Goal: Task Accomplishment & Management: Manage account settings

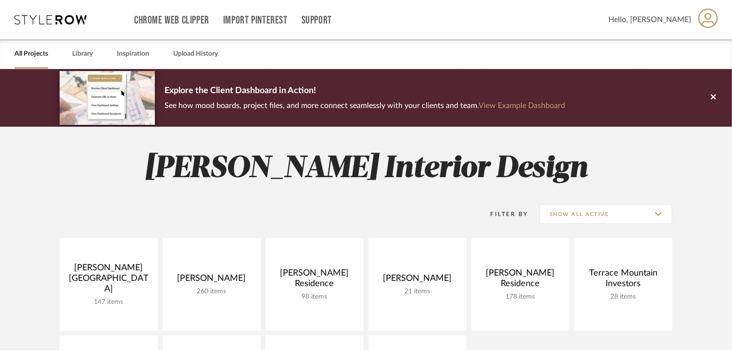
click at [439, 217] on div "Filter By Show All Active" at bounding box center [366, 214] width 612 height 24
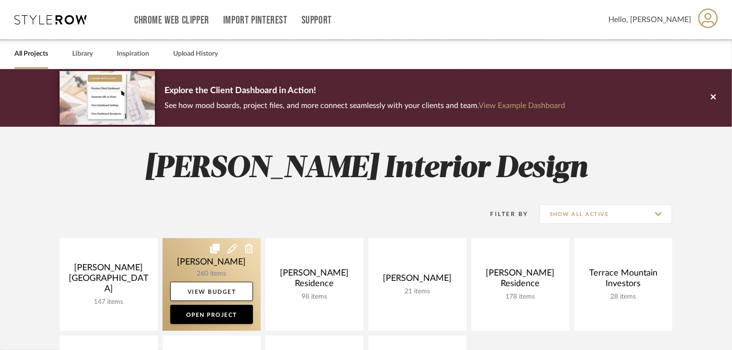
click at [232, 265] on link at bounding box center [211, 284] width 98 height 93
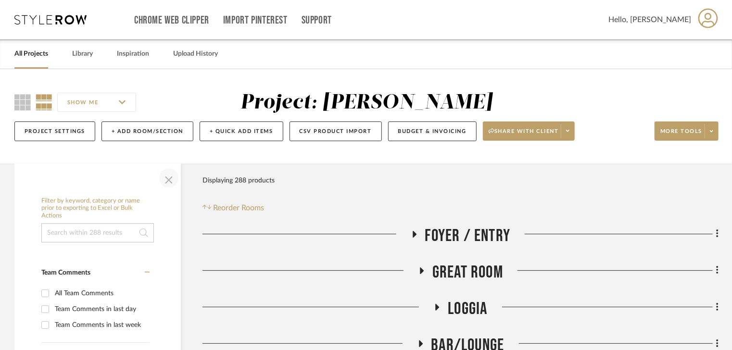
click at [173, 181] on span "button" at bounding box center [168, 178] width 23 height 23
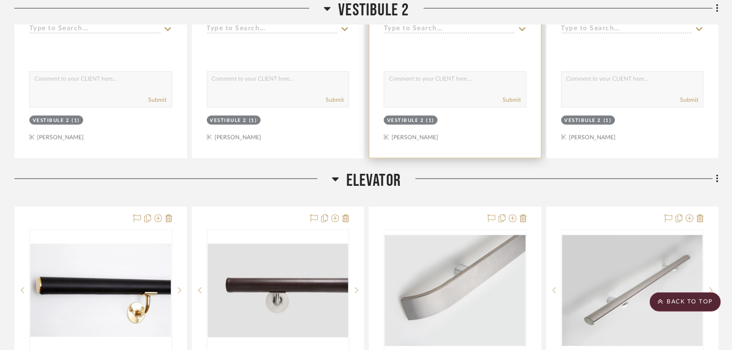
scroll to position [4423, 0]
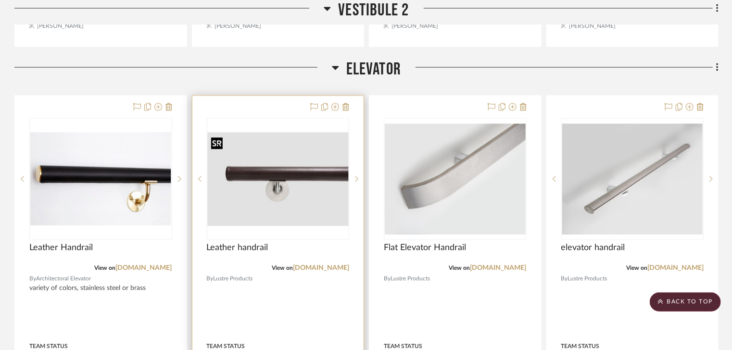
click at [281, 200] on img "0" at bounding box center [278, 180] width 141 height 94
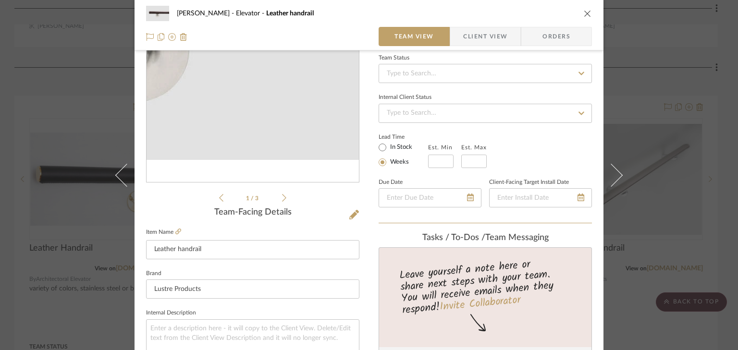
scroll to position [154, 0]
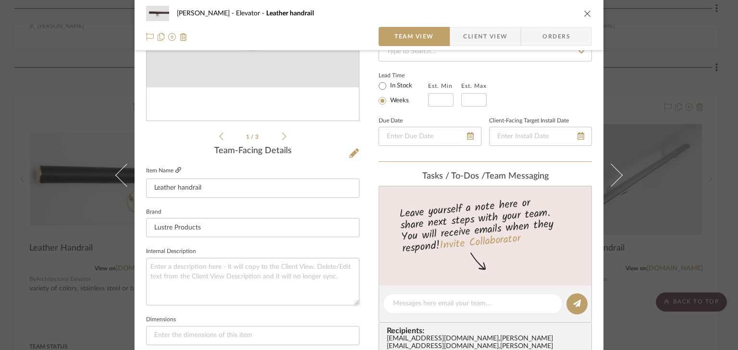
click at [176, 167] on icon at bounding box center [178, 170] width 6 height 6
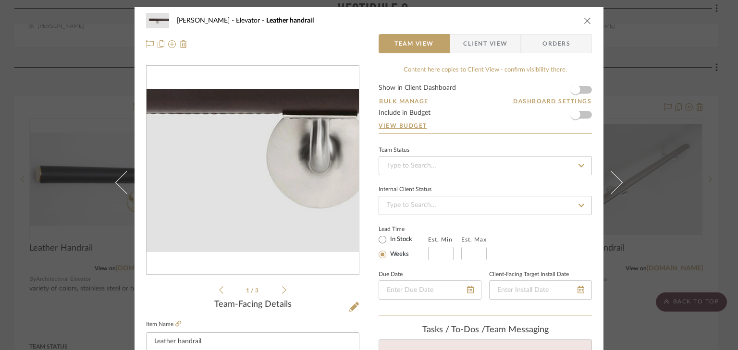
click at [226, 192] on img "0" at bounding box center [253, 171] width 212 height 142
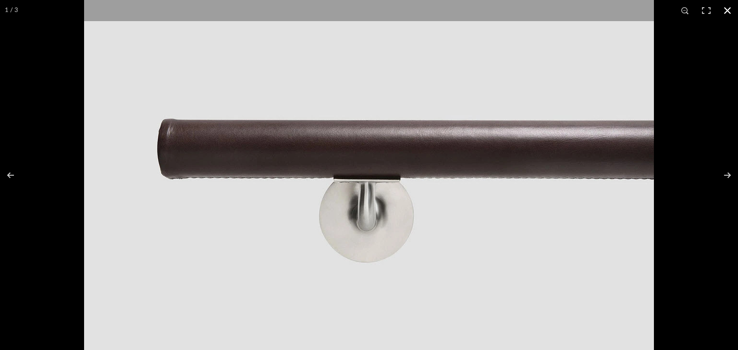
click at [724, 8] on button at bounding box center [727, 10] width 21 height 21
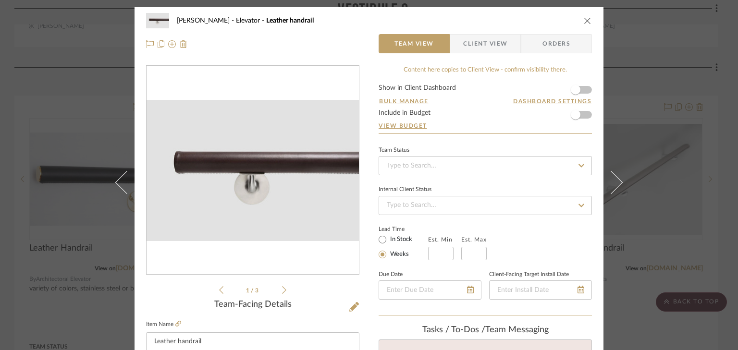
click at [282, 290] on icon at bounding box center [284, 290] width 4 height 9
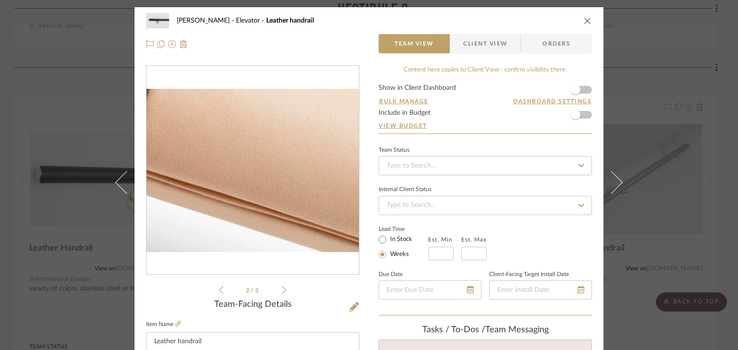
click at [254, 183] on img "1" at bounding box center [253, 171] width 212 height 142
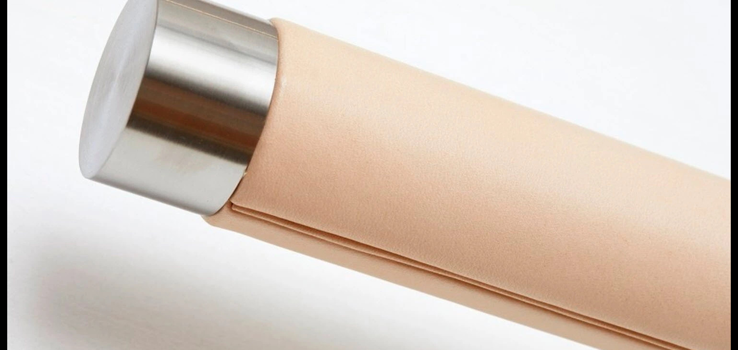
click at [324, 192] on img at bounding box center [369, 172] width 724 height 483
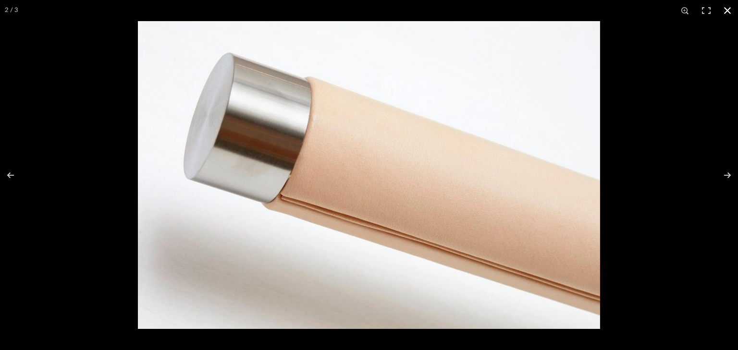
click at [727, 13] on button at bounding box center [727, 10] width 21 height 21
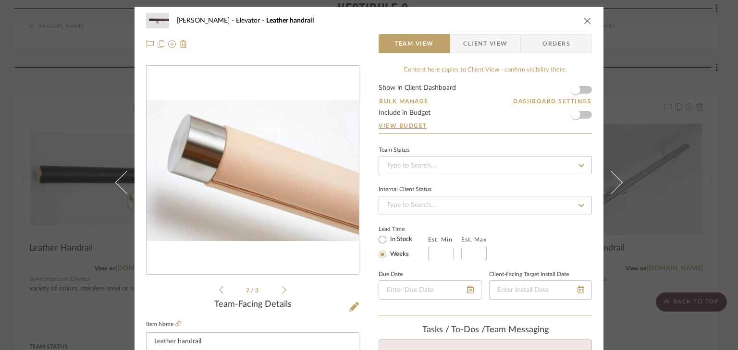
click at [279, 291] on ul "2 / 3" at bounding box center [252, 291] width 67 height 12
click at [282, 290] on icon at bounding box center [284, 290] width 4 height 9
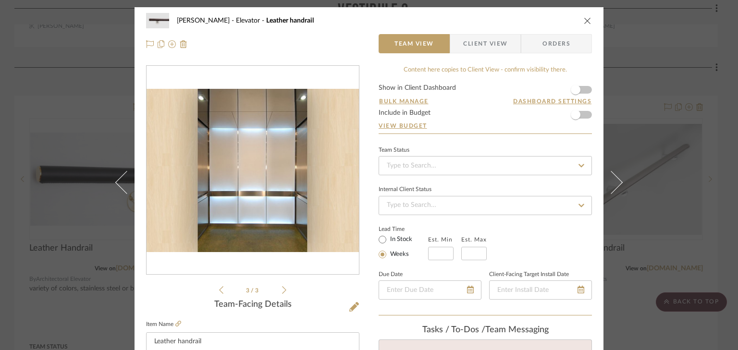
click at [584, 21] on icon "close" at bounding box center [588, 21] width 8 height 8
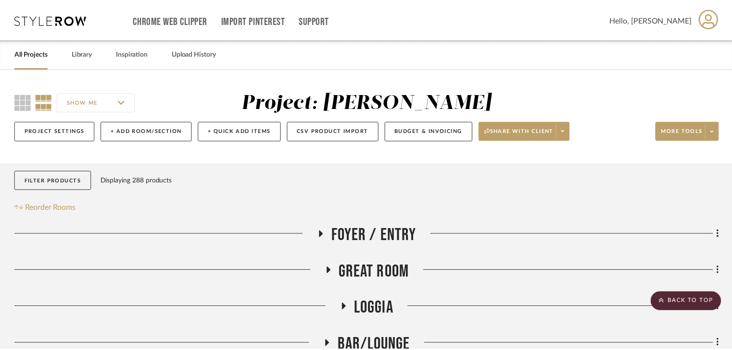
scroll to position [4423, 0]
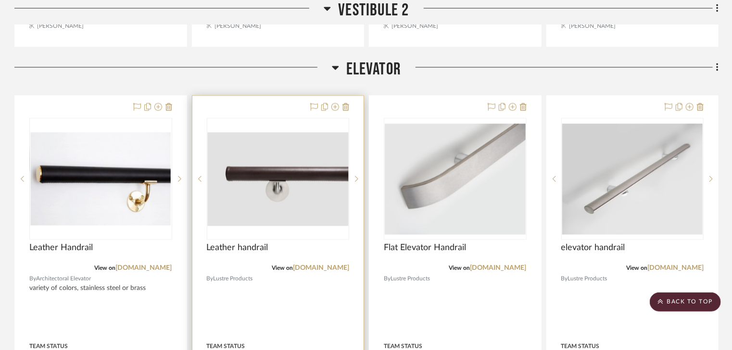
click at [269, 194] on img "0" at bounding box center [278, 180] width 141 height 94
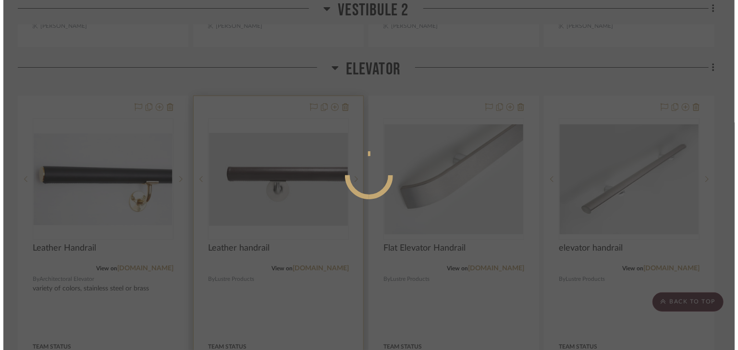
scroll to position [0, 0]
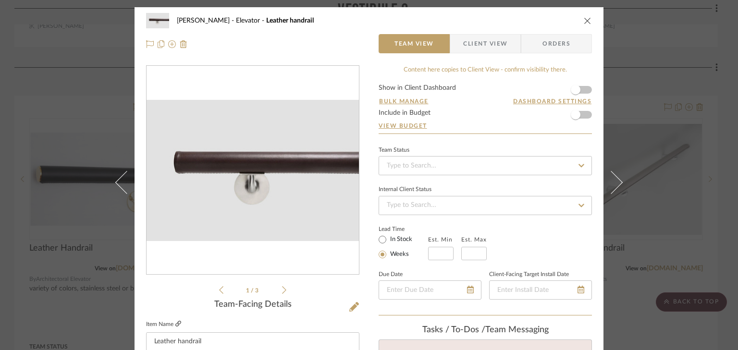
click at [175, 325] on icon at bounding box center [178, 324] width 6 height 6
click at [586, 19] on icon "close" at bounding box center [588, 21] width 8 height 8
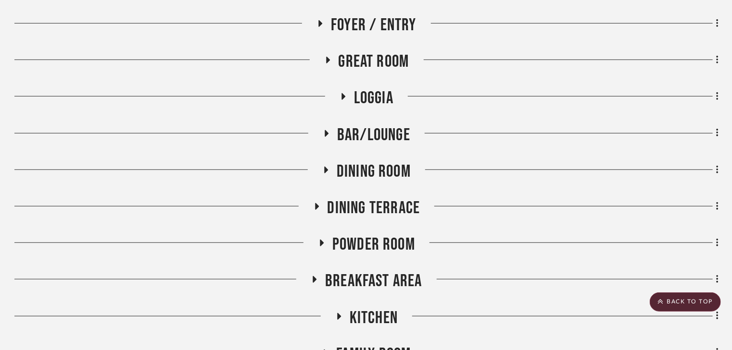
scroll to position [192, 0]
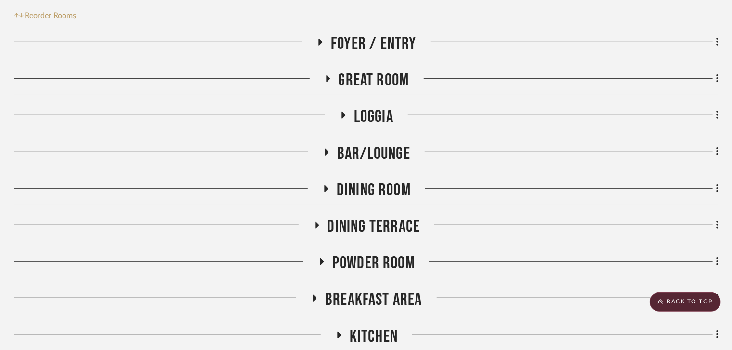
click at [325, 151] on icon at bounding box center [327, 152] width 4 height 7
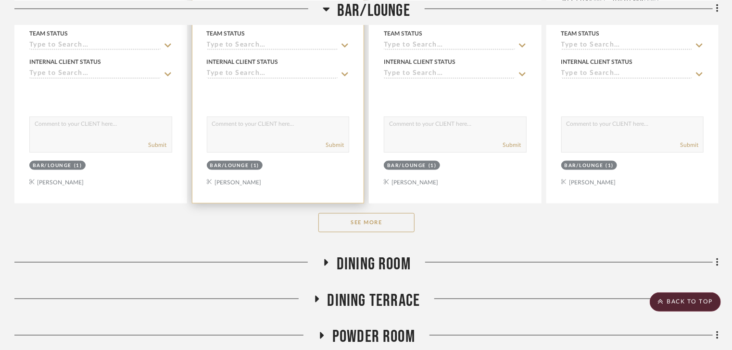
scroll to position [692, 0]
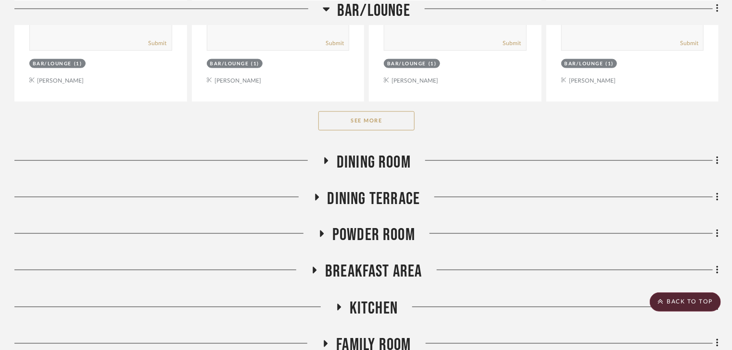
click at [362, 121] on button "See More" at bounding box center [366, 121] width 96 height 19
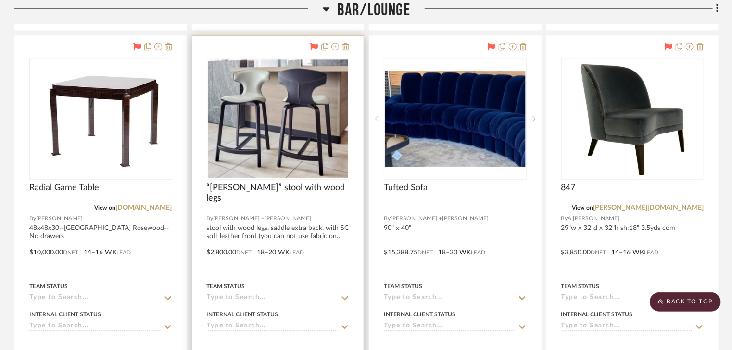
scroll to position [1077, 0]
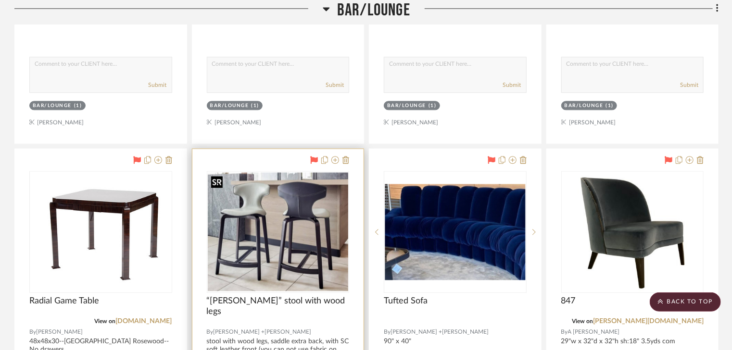
click at [273, 240] on img "0" at bounding box center [278, 232] width 141 height 119
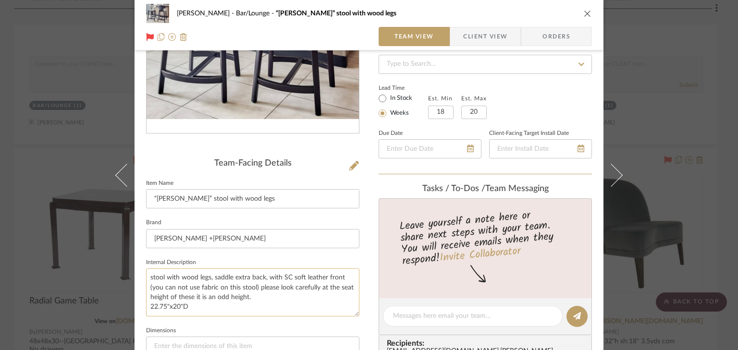
scroll to position [154, 0]
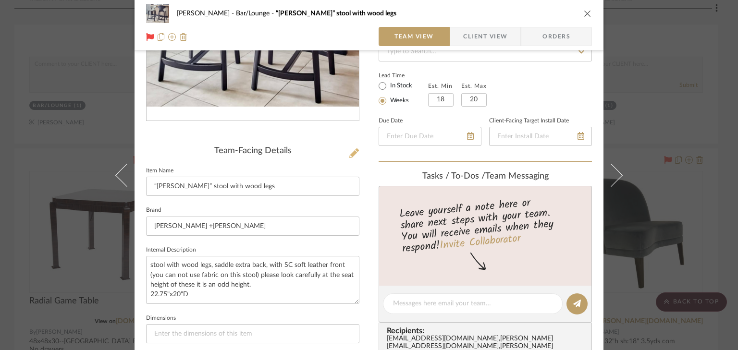
click at [350, 153] on icon at bounding box center [354, 154] width 10 height 10
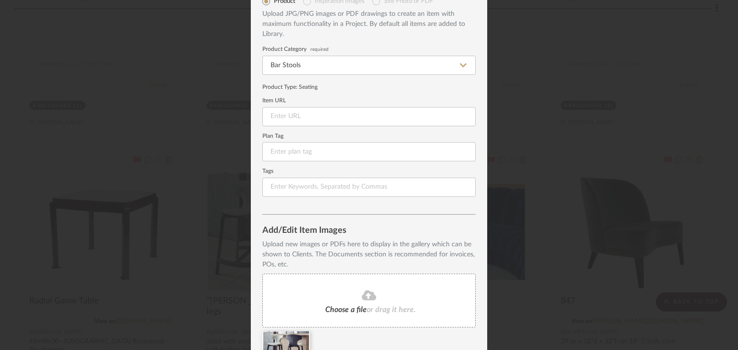
scroll to position [0, 0]
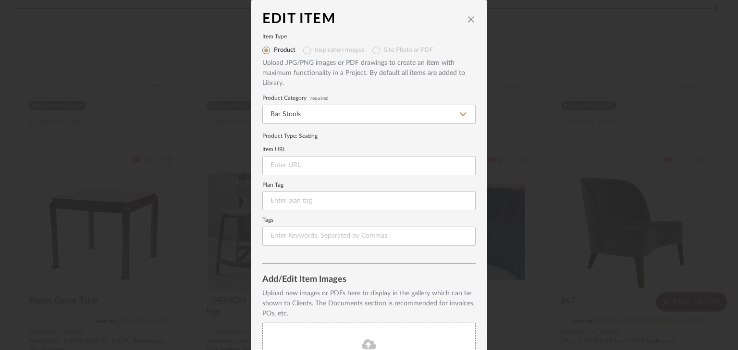
click at [469, 18] on icon "close" at bounding box center [472, 19] width 8 height 8
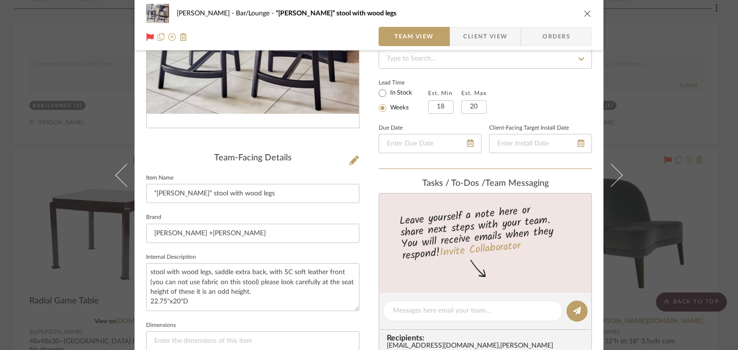
scroll to position [154, 0]
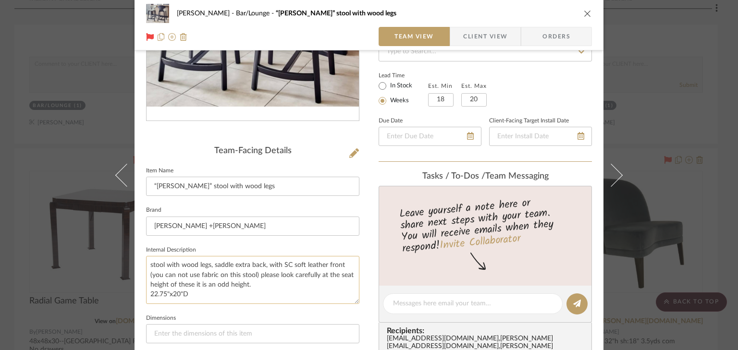
click at [163, 294] on textarea "stool with wood legs, saddle extra back, with SC soft leather front (you can no…" at bounding box center [252, 280] width 213 height 48
click at [166, 294] on textarea "stool with wood legs, saddle extra back, with SC soft leather front (you can no…" at bounding box center [252, 280] width 213 height 48
click at [197, 293] on textarea "stool with wood legs, saddle extra back, with SC soft leather front (you can no…" at bounding box center [252, 280] width 213 height 48
type textarea "stool with wood legs, saddle extra back, with SC soft leather front (you can no…"
click at [584, 16] on icon "close" at bounding box center [588, 14] width 8 height 8
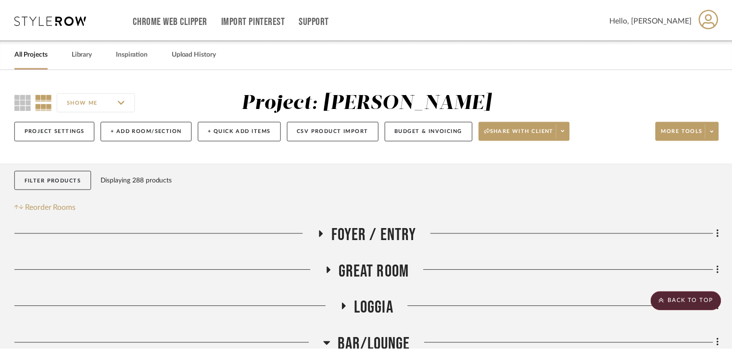
scroll to position [1077, 0]
